Goal: Information Seeking & Learning: Find contact information

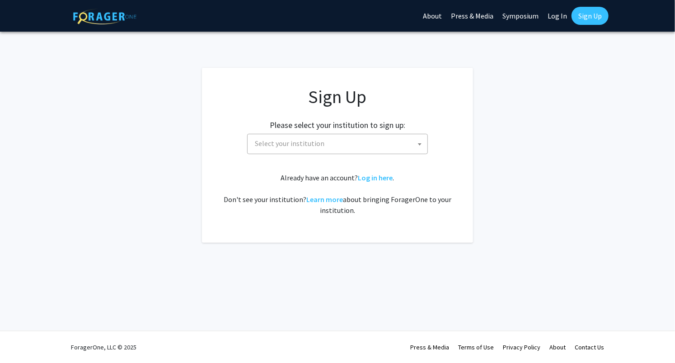
click at [313, 144] on span "Select your institution" at bounding box center [290, 143] width 70 height 9
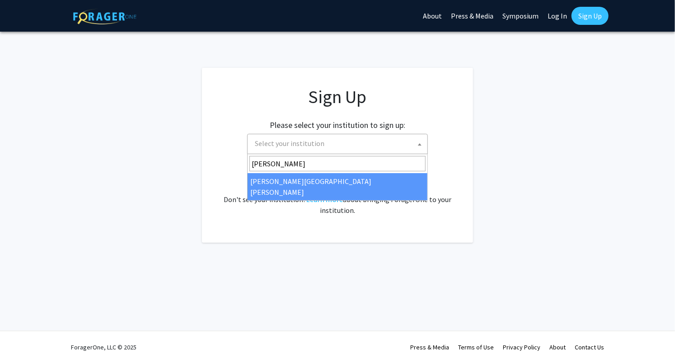
type input "[PERSON_NAME]"
select select "1"
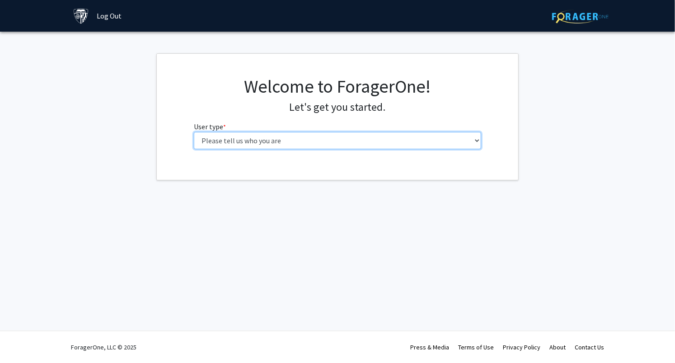
click at [315, 137] on select "Please tell us who you are Undergraduate Student Master's Student Doctoral Cand…" at bounding box center [338, 140] width 288 height 17
select select "1: undergrad"
click at [194, 132] on select "Please tell us who you are Undergraduate Student Master's Student Doctoral Cand…" at bounding box center [338, 140] width 288 height 17
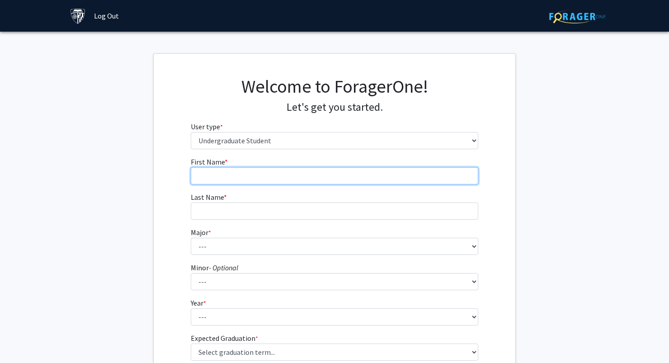
click at [314, 182] on input "First Name * required" at bounding box center [335, 175] width 288 height 17
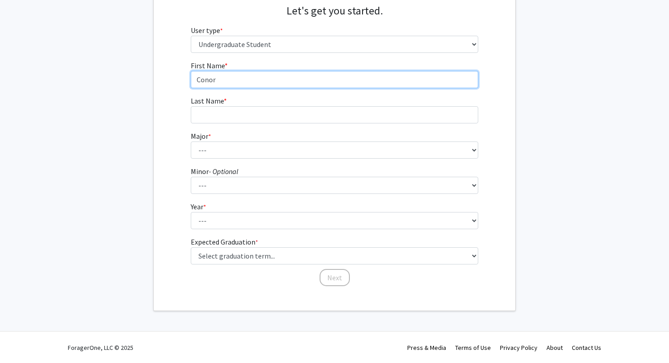
type input "Conor"
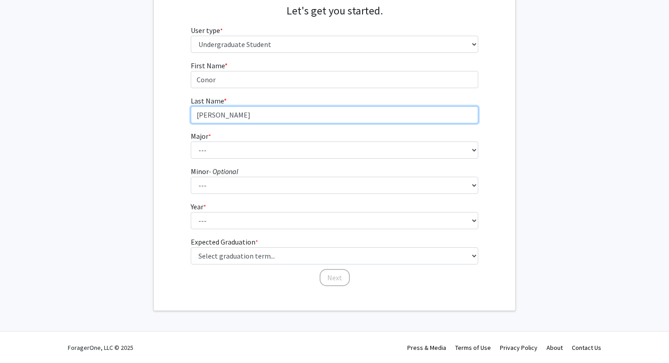
type input "McLean"
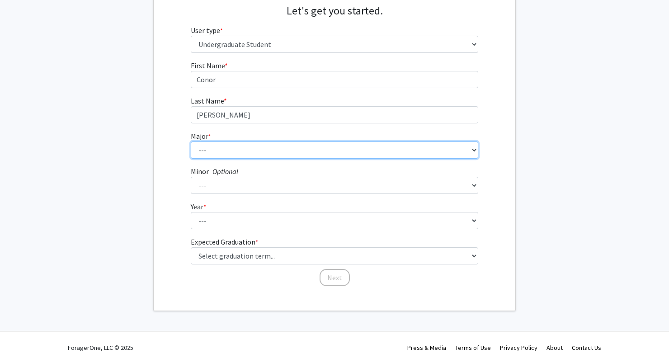
click at [344, 155] on select "--- Africana Studies Anthropology Applied Mathematics & Statistics Archaeology …" at bounding box center [335, 149] width 288 height 17
select select "46: 59"
click at [191, 141] on select "--- Africana Studies Anthropology Applied Mathematics & Statistics Archaeology …" at bounding box center [335, 149] width 288 height 17
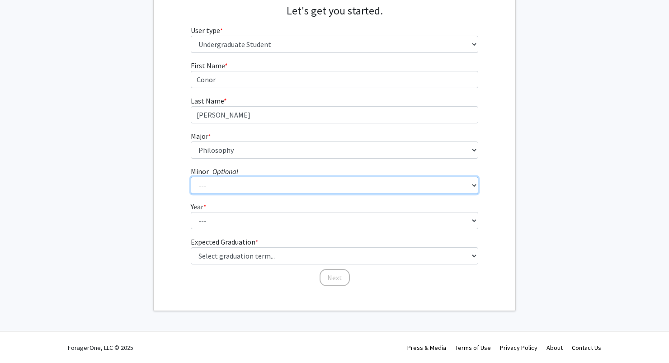
click at [268, 186] on select "--- Accounting and Financial Management Africana Studies Anthropology Applied M…" at bounding box center [335, 185] width 288 height 17
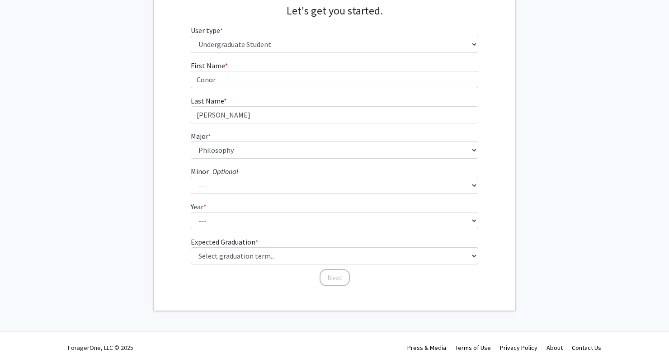
click at [141, 148] on fg-get-started "Welcome to ForagerOne! Let's get you started. User type * required Please tell …" at bounding box center [334, 134] width 669 height 354
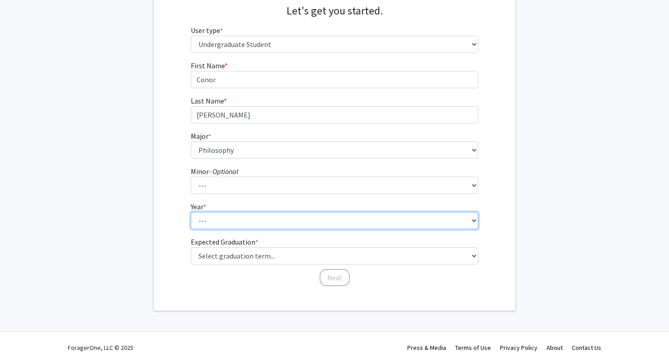
click at [254, 216] on select "--- First-year Sophomore Junior Senior Postbaccalaureate Certificate" at bounding box center [335, 220] width 288 height 17
select select "2: sophomore"
click at [191, 212] on select "--- First-year Sophomore Junior Senior Postbaccalaureate Certificate" at bounding box center [335, 220] width 288 height 17
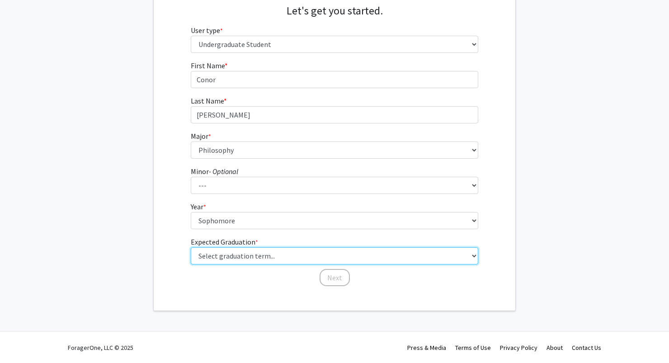
click at [265, 257] on select "Select graduation term... Spring 2025 Summer 2025 Fall 2025 Winter 2025 Spring …" at bounding box center [335, 255] width 288 height 17
select select "13: spring_2028"
click at [191, 247] on select "Select graduation term... Spring 2025 Summer 2025 Fall 2025 Winter 2025 Spring …" at bounding box center [335, 255] width 288 height 17
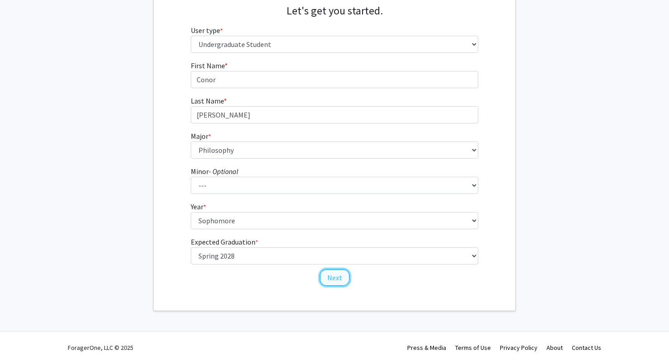
click at [342, 278] on button "Next" at bounding box center [334, 277] width 30 height 17
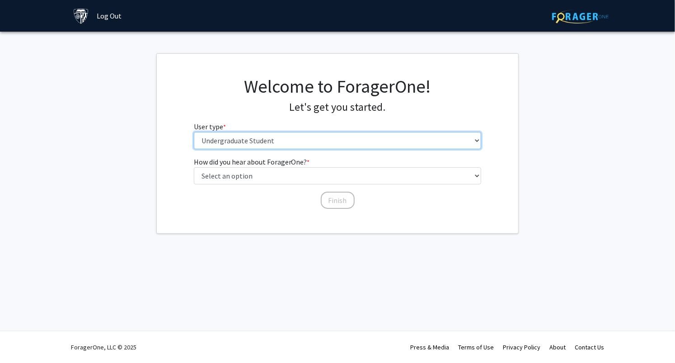
click at [292, 142] on select "Please tell us who you are Undergraduate Student Master's Student Doctoral Cand…" at bounding box center [338, 140] width 288 height 17
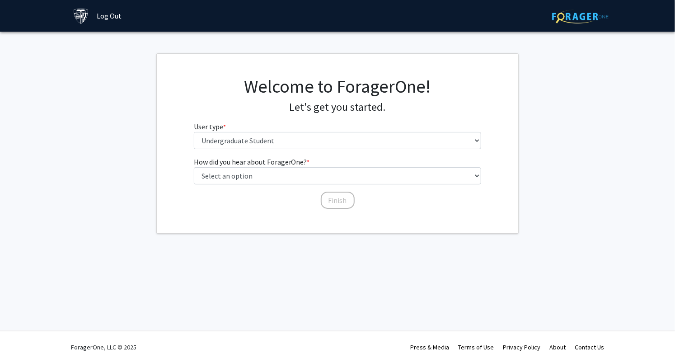
click at [297, 128] on fg-select "User type * required Please tell us who you are Undergraduate Student Master's …" at bounding box center [338, 135] width 288 height 28
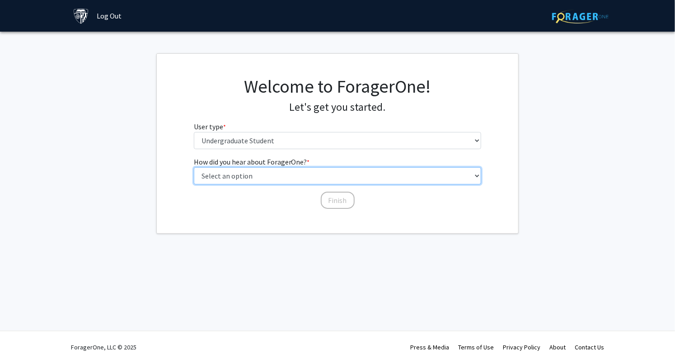
click at [306, 174] on select "Select an option Peer/student recommendation Faculty/staff recommendation Unive…" at bounding box center [338, 175] width 288 height 17
select select "3: university_website"
click at [194, 167] on select "Select an option Peer/student recommendation Faculty/staff recommendation Unive…" at bounding box center [338, 175] width 288 height 17
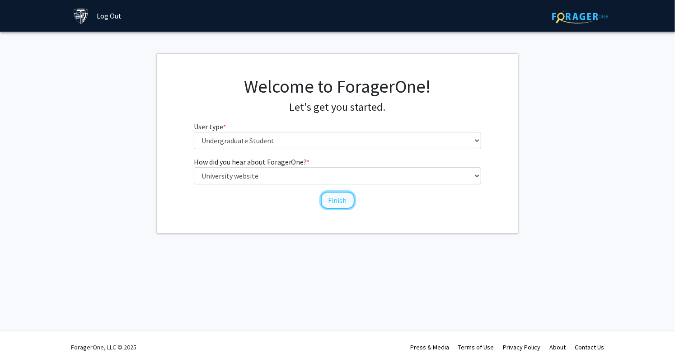
click at [333, 204] on button "Finish" at bounding box center [338, 200] width 34 height 17
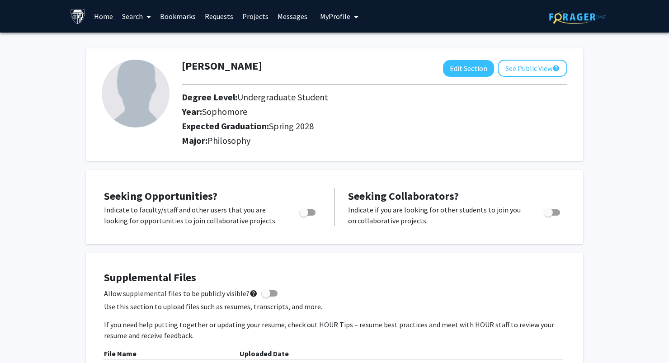
click at [125, 16] on link "Search" at bounding box center [136, 16] width 38 height 32
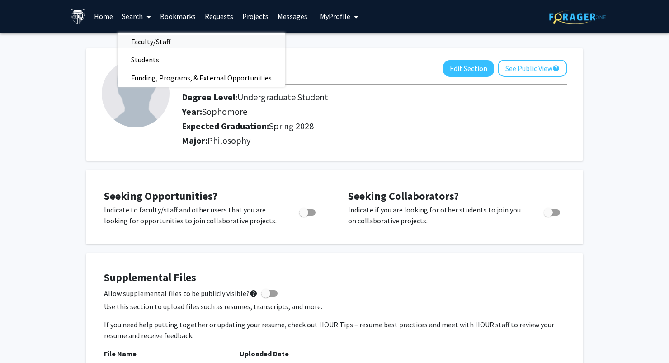
click at [160, 41] on span "Faculty/Staff" at bounding box center [150, 42] width 66 height 18
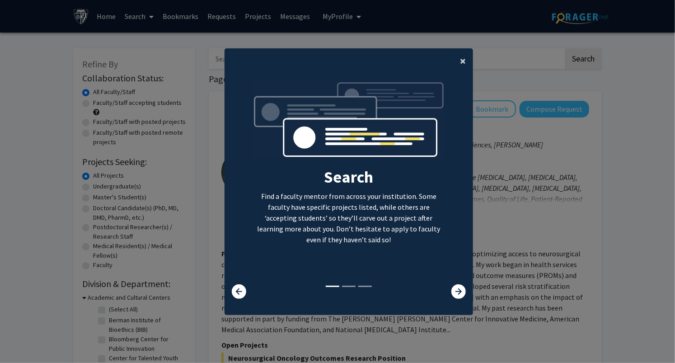
click at [461, 61] on span "×" at bounding box center [463, 61] width 6 height 14
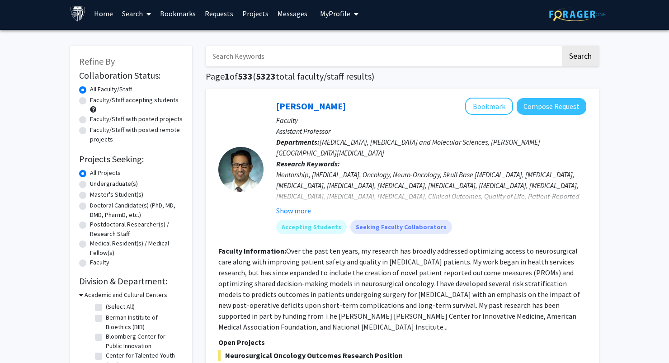
scroll to position [2, 0]
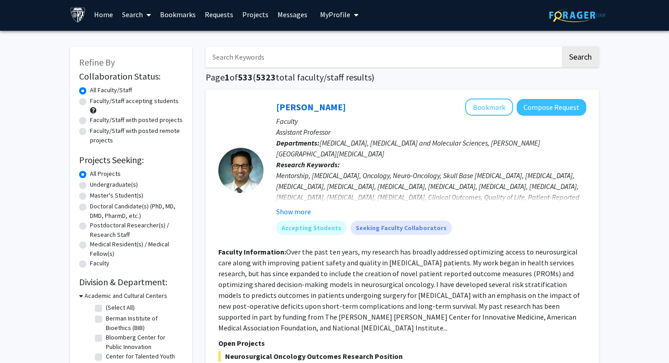
click at [90, 103] on label "Faculty/Staff accepting students" at bounding box center [134, 100] width 89 height 9
click at [90, 102] on input "Faculty/Staff accepting students" at bounding box center [93, 99] width 6 height 6
radio input "true"
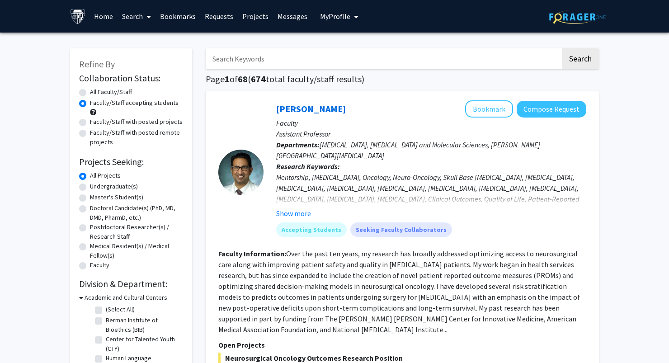
click at [90, 187] on label "Undergraduate(s)" at bounding box center [114, 186] width 48 height 9
click at [90, 187] on input "Undergraduate(s)" at bounding box center [93, 185] width 6 height 6
radio input "true"
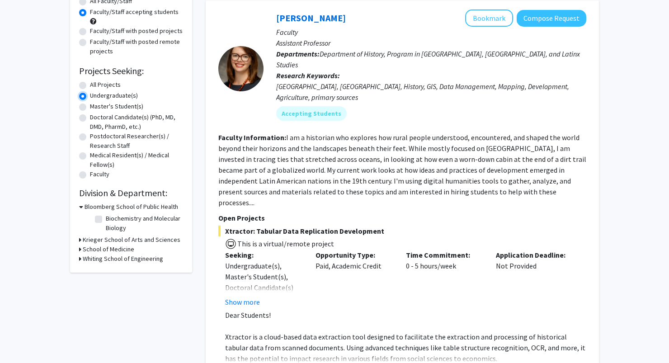
scroll to position [87, 0]
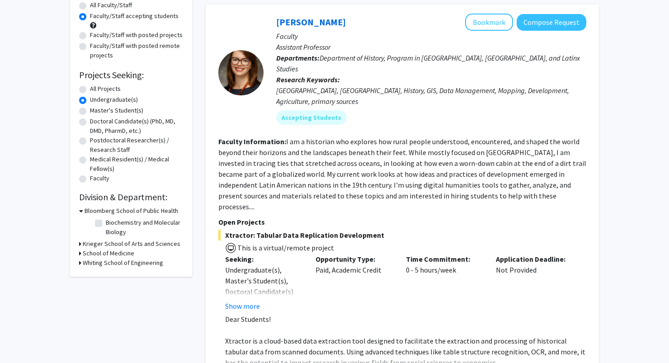
click at [147, 245] on h3 "Krieger School of Arts and Sciences" at bounding box center [132, 243] width 98 height 9
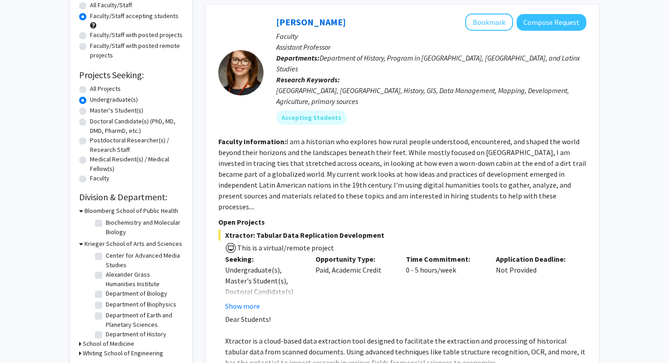
scroll to position [0, 0]
click at [140, 244] on h3 "Krieger School of Arts and Sciences" at bounding box center [133, 243] width 98 height 9
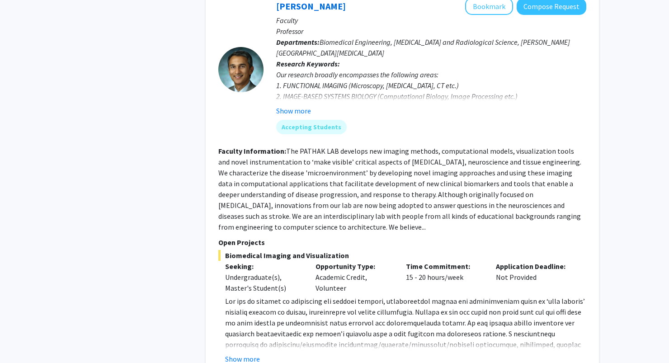
scroll to position [3901, 0]
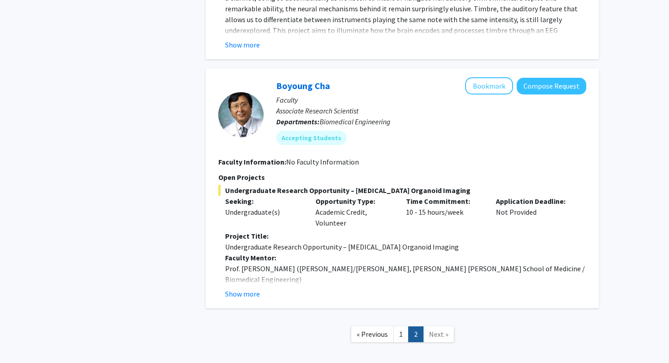
scroll to position [1369, 0]
click at [404, 327] on link "1" at bounding box center [400, 335] width 15 height 16
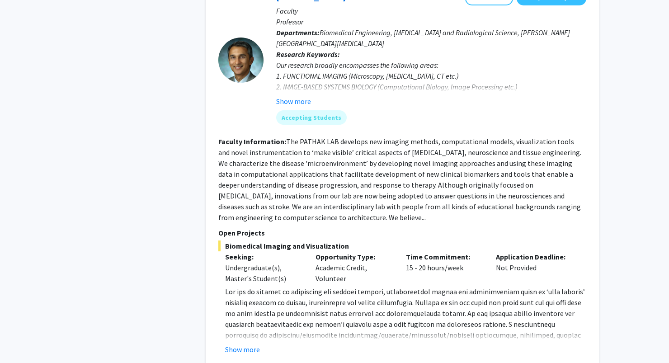
scroll to position [3901, 0]
